Goal: Task Accomplishment & Management: Manage account settings

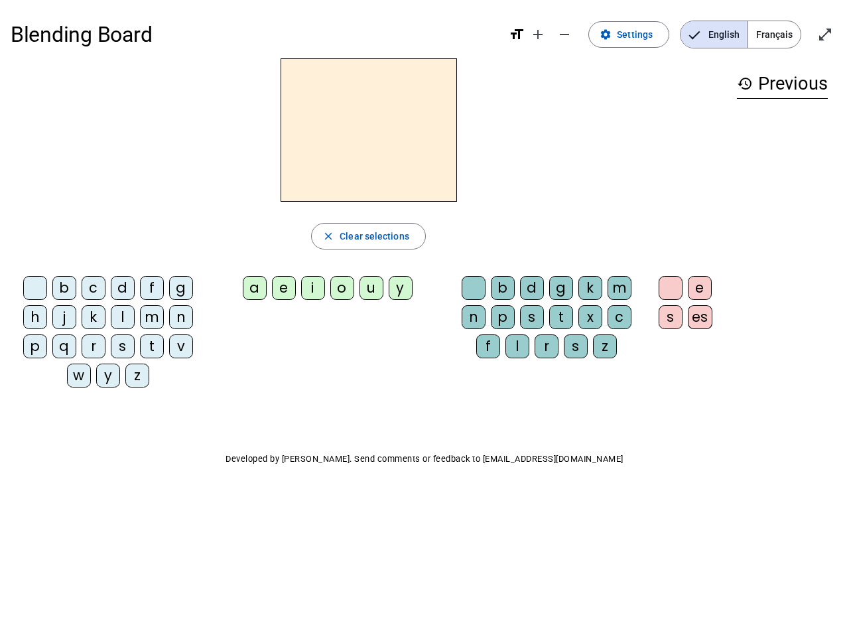
click at [539, 35] on mat-icon "add" at bounding box center [538, 35] width 16 height 16
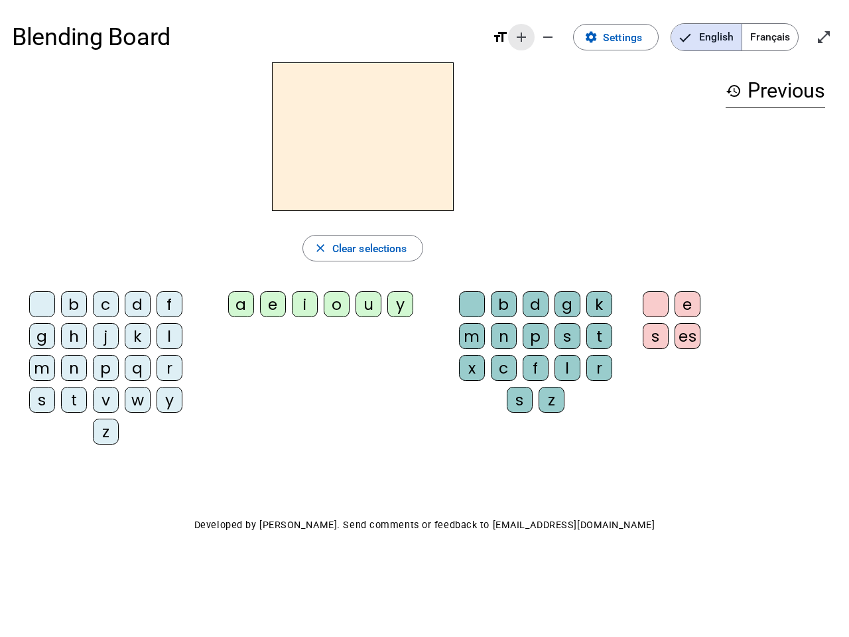
click at [565, 35] on div "Blending Board format_size add remove settings Settings English Français open_i…" at bounding box center [424, 37] width 825 height 50
click at [630, 35] on span "Settings" at bounding box center [622, 38] width 39 height 18
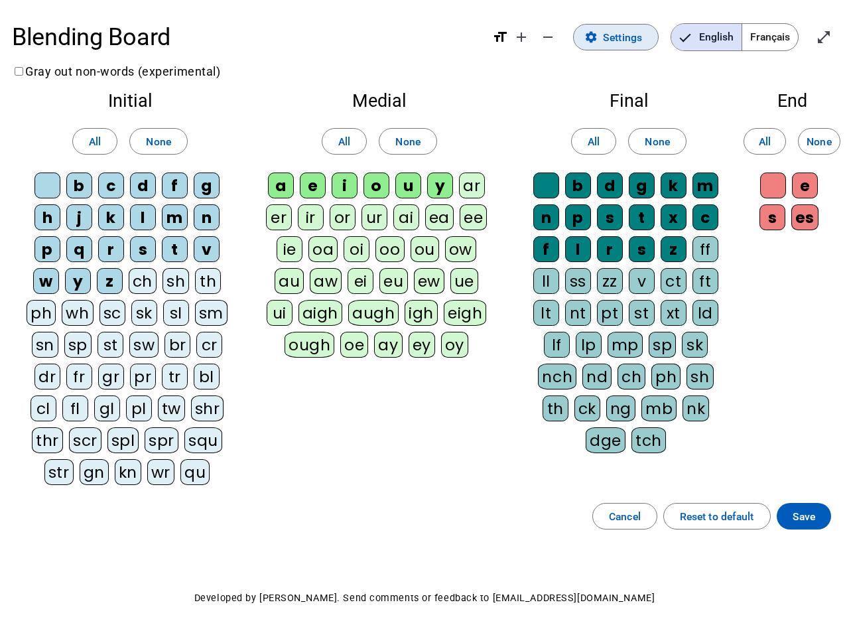
click at [714, 35] on span "English" at bounding box center [707, 37] width 70 height 27
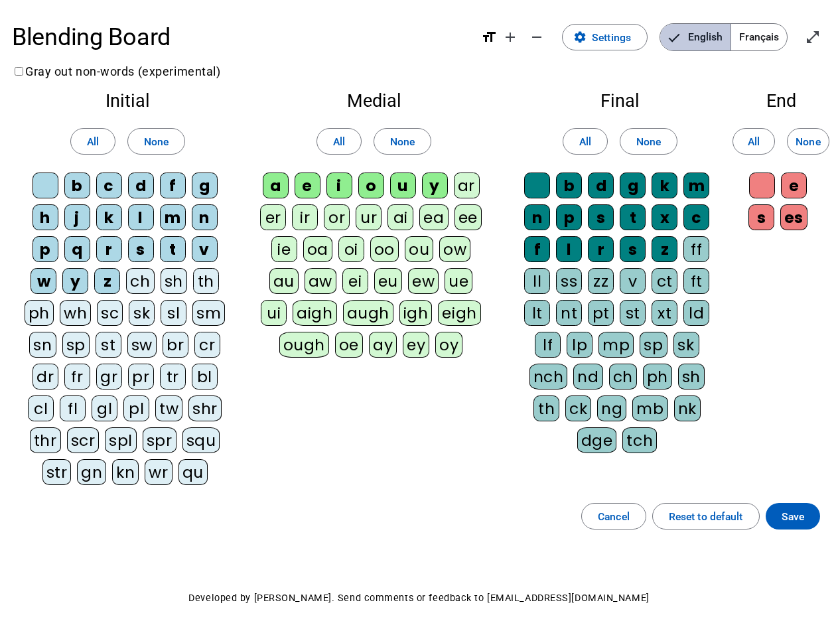
click at [714, 35] on span "English" at bounding box center [695, 37] width 70 height 27
click at [774, 35] on span "Français" at bounding box center [759, 37] width 56 height 27
click at [774, 35] on span "Français" at bounding box center [749, 37] width 76 height 27
click at [825, 35] on span "Enter full screen" at bounding box center [813, 37] width 32 height 32
click at [368, 236] on letter-bubble "oi" at bounding box center [354, 252] width 32 height 32
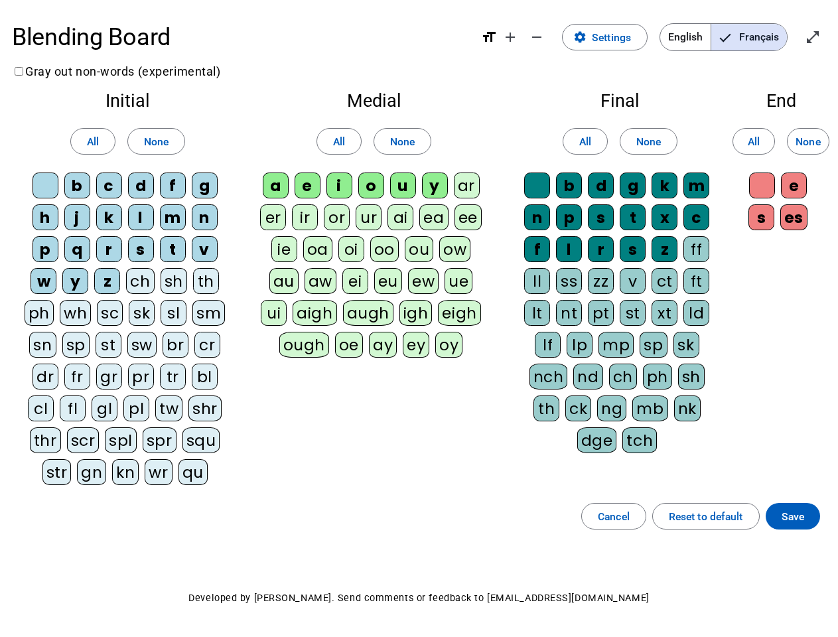
click at [38, 291] on div "w" at bounding box center [44, 281] width 26 height 26
